Goal: Understand process/instructions

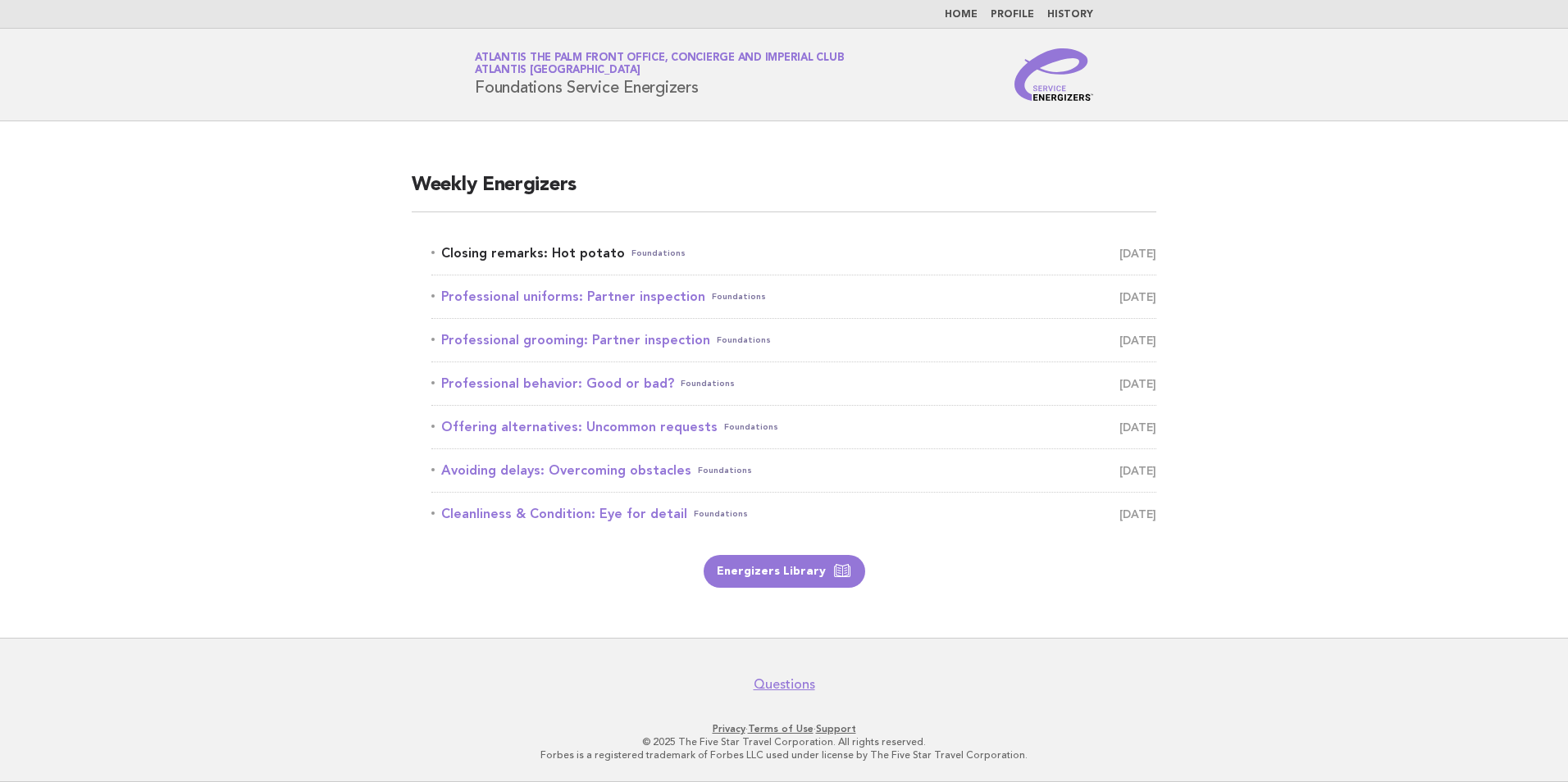
click at [578, 247] on link "Closing remarks: Hot potato Foundations September 30" at bounding box center [793, 253] width 725 height 23
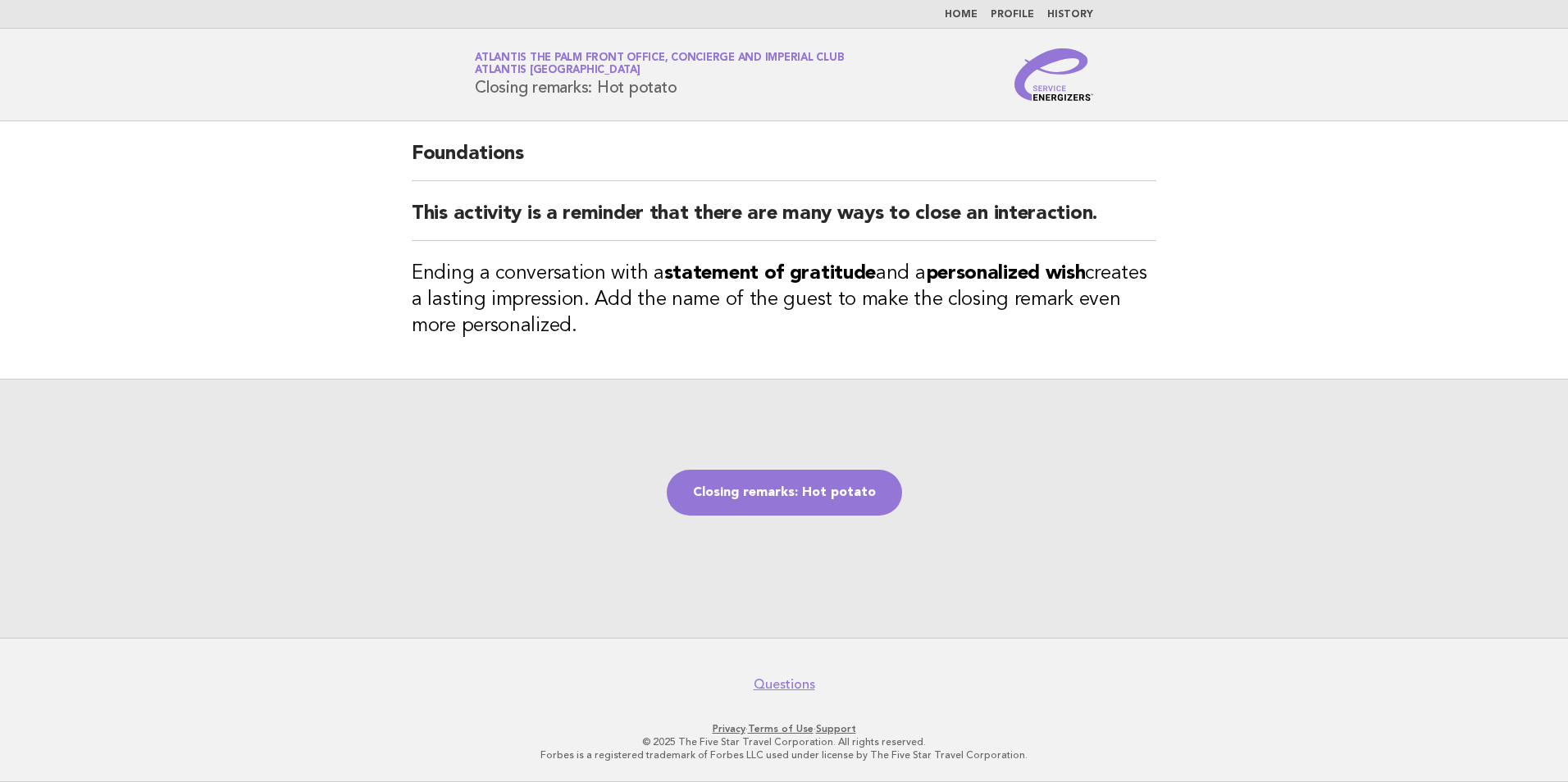
drag, startPoint x: 704, startPoint y: 91, endPoint x: 472, endPoint y: 94, distance: 232.0
click at [472, 94] on div "Service Energizers Atlantis The Palm Front Office, Concierge and Imperial Club …" at bounding box center [784, 75] width 665 height 52
copy h1 "Closing remarks: Hot potato"
click at [734, 374] on div "Foundations This activity is a reminder that there are many ways to close an in…" at bounding box center [784, 250] width 784 height 258
drag, startPoint x: 413, startPoint y: 267, endPoint x: 615, endPoint y: 336, distance: 213.5
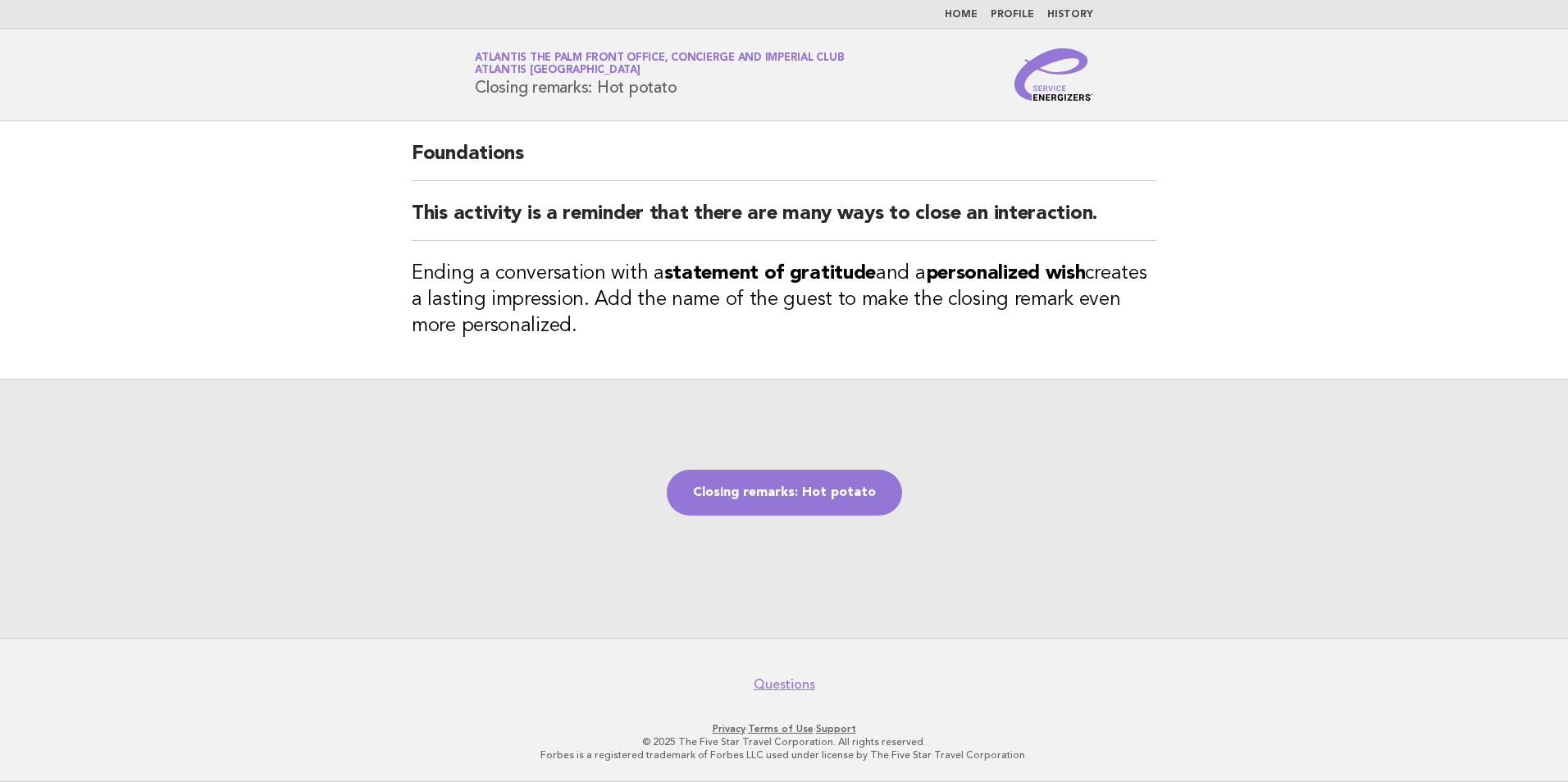
click at [615, 336] on h3 "Ending a conversation with a statement of gratitude and a personalized wish cre…" at bounding box center [784, 300] width 745 height 78
copy h3 "Ending a conversation with a statement of gratitude and a personalized wish cre…"
drag, startPoint x: 787, startPoint y: 489, endPoint x: 746, endPoint y: 491, distance: 41.0
click at [787, 489] on link "Closing remarks: Hot potato" at bounding box center [784, 492] width 235 height 46
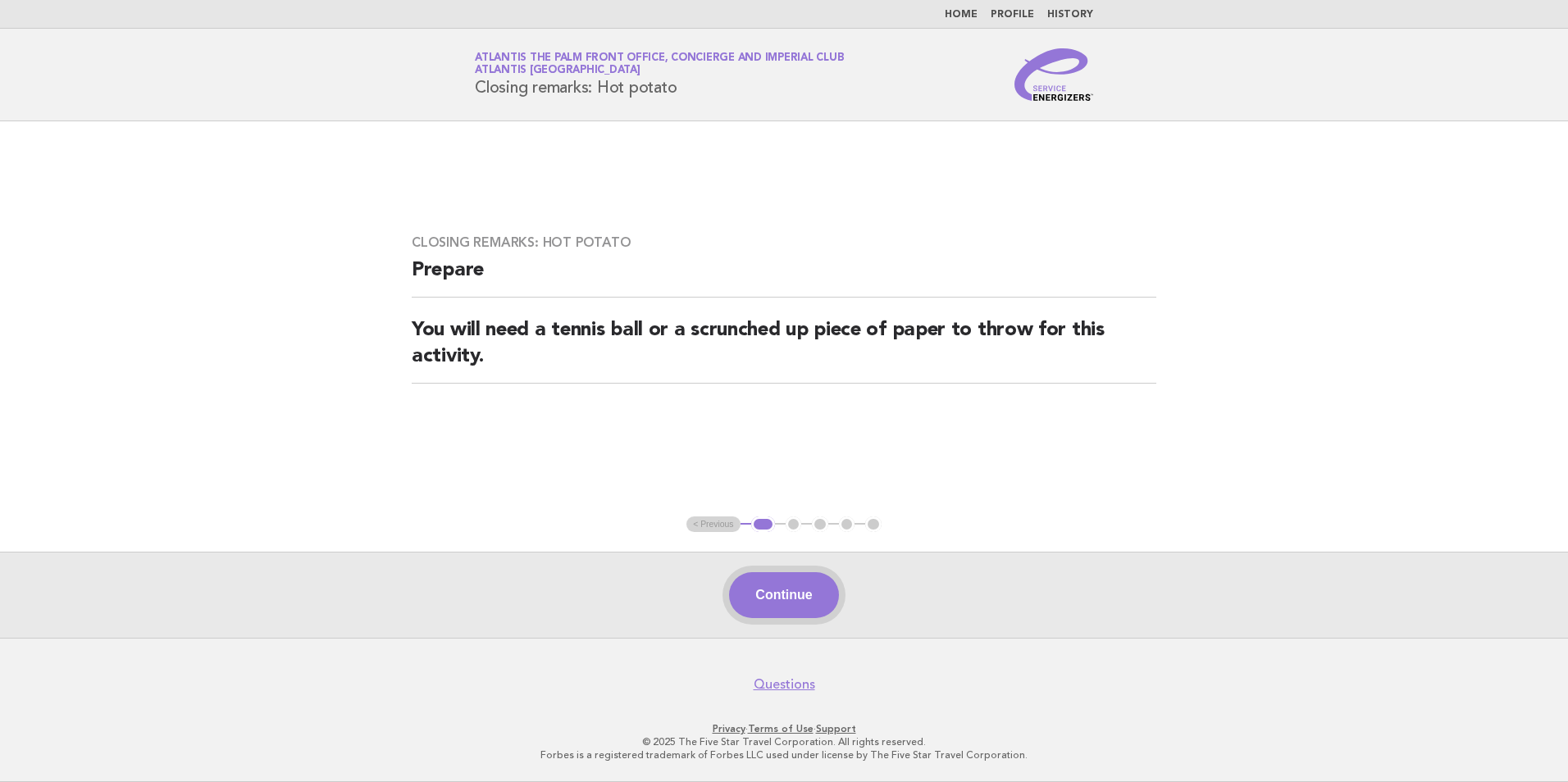
click at [793, 602] on button "Continue" at bounding box center [783, 594] width 109 height 46
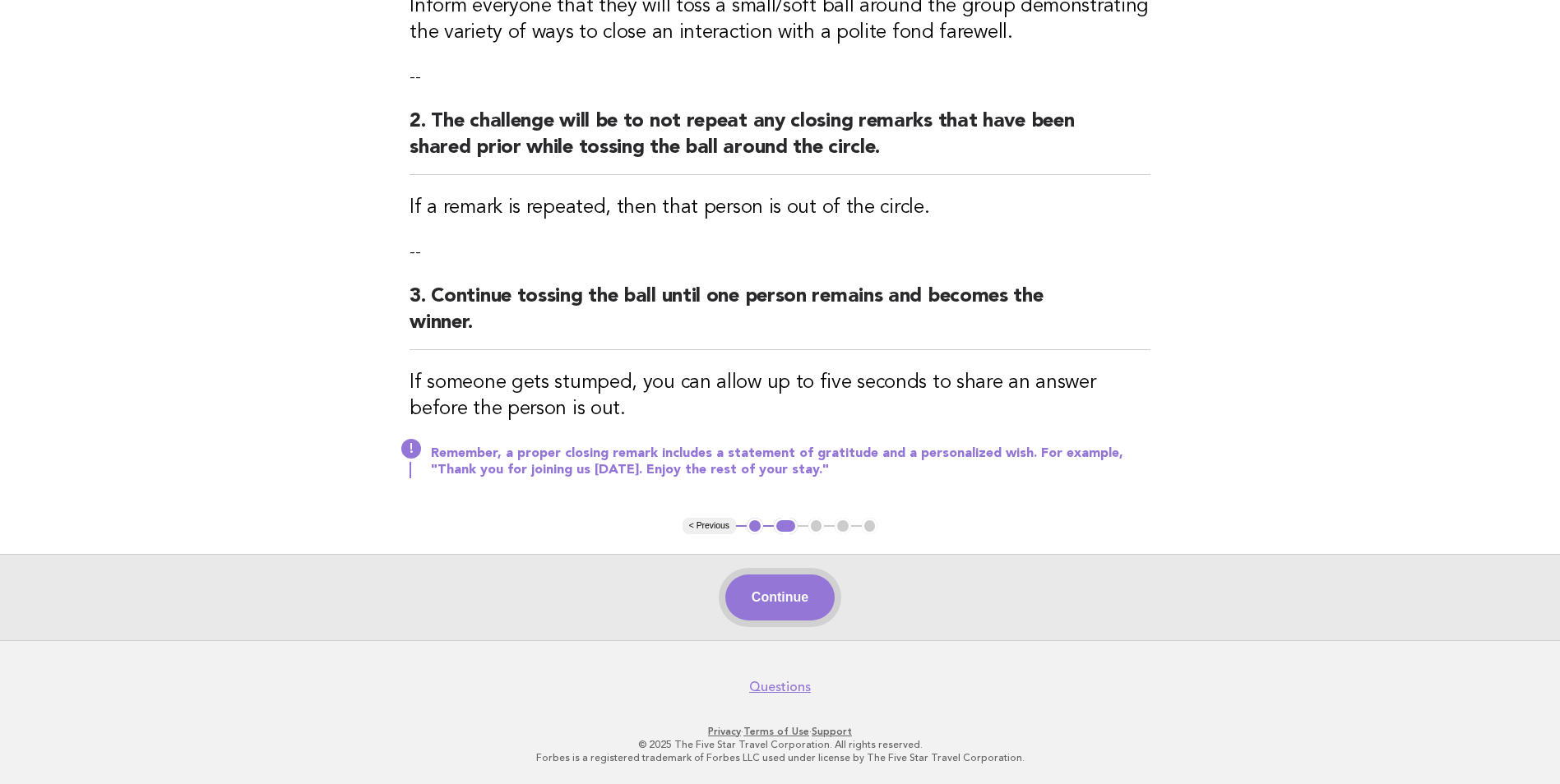
click at [787, 598] on button "Continue" at bounding box center [780, 597] width 109 height 46
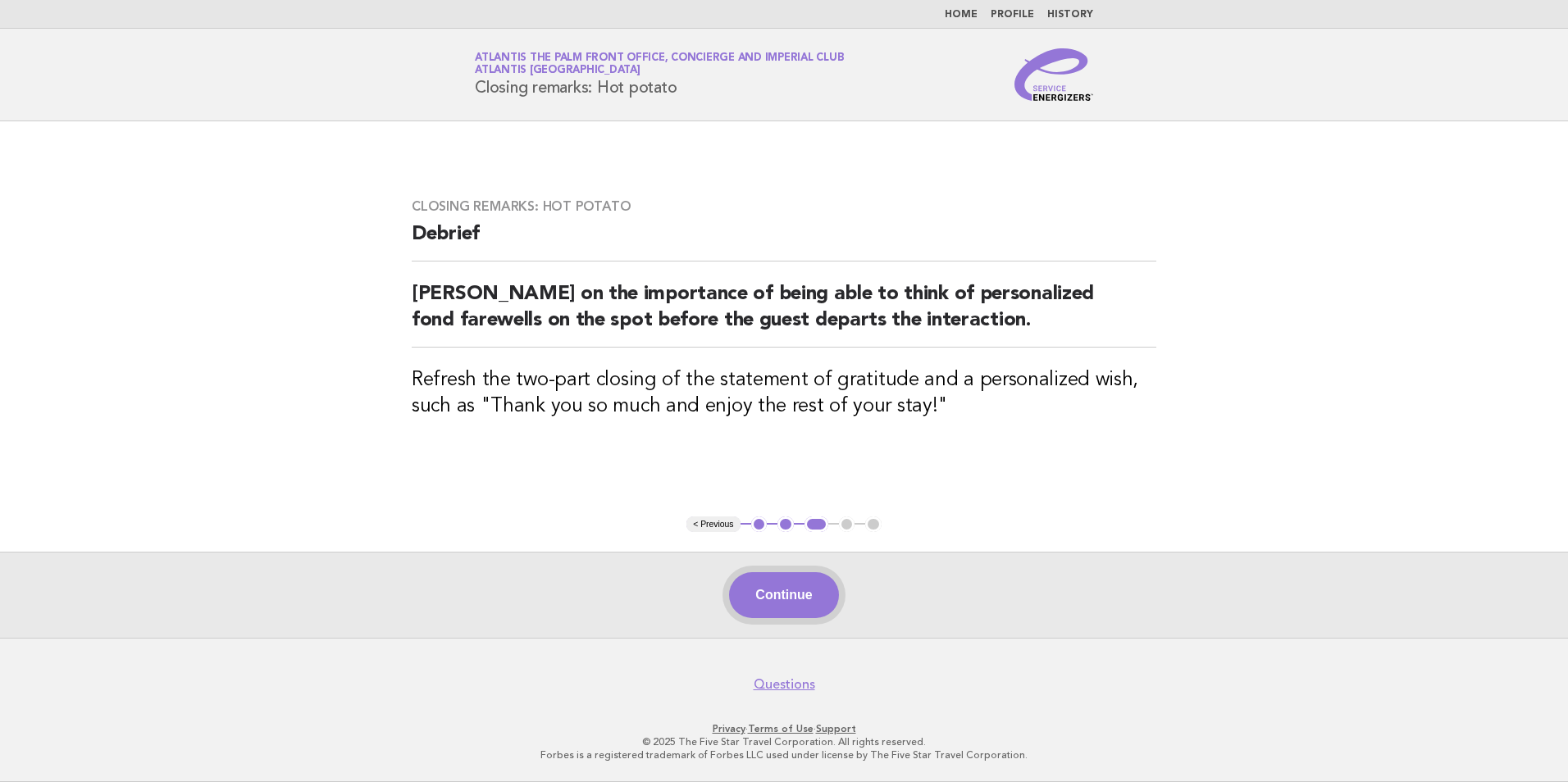
click at [817, 592] on button "Continue" at bounding box center [783, 594] width 109 height 46
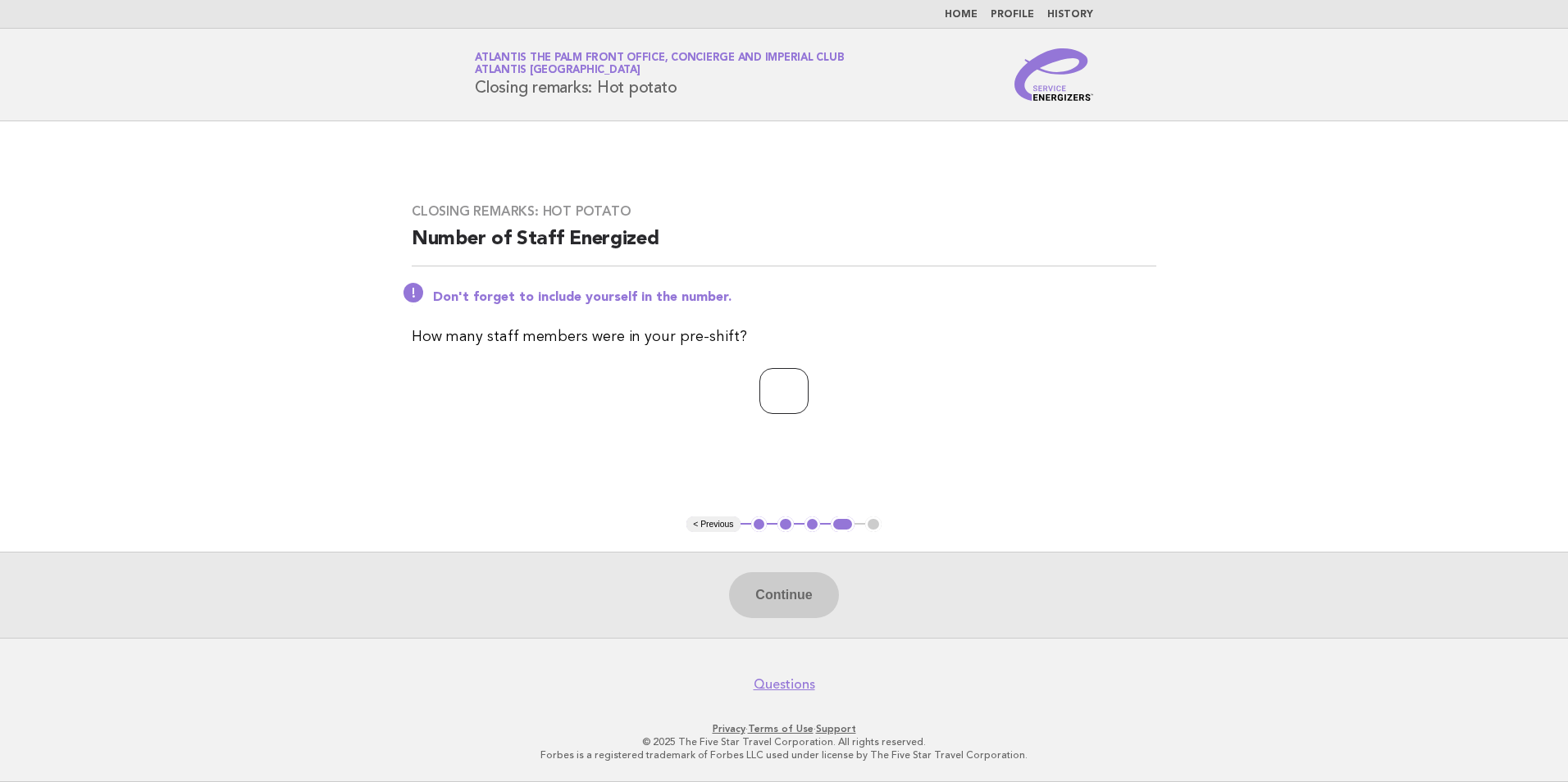
click at [789, 388] on input "number" at bounding box center [784, 390] width 49 height 46
type input "**"
click at [772, 571] on div "Continue" at bounding box center [784, 594] width 1568 height 86
click at [781, 595] on button "Continue" at bounding box center [783, 594] width 109 height 46
